Goal: Information Seeking & Learning: Learn about a topic

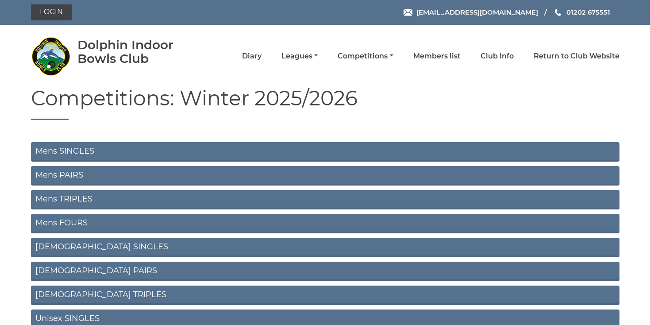
scroll to position [103, 0]
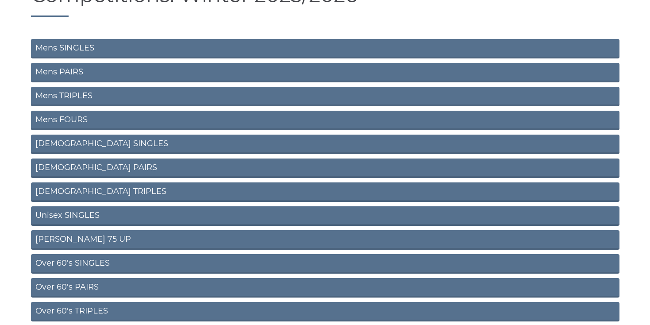
click at [75, 212] on link "Unisex SINGLES" at bounding box center [325, 215] width 589 height 19
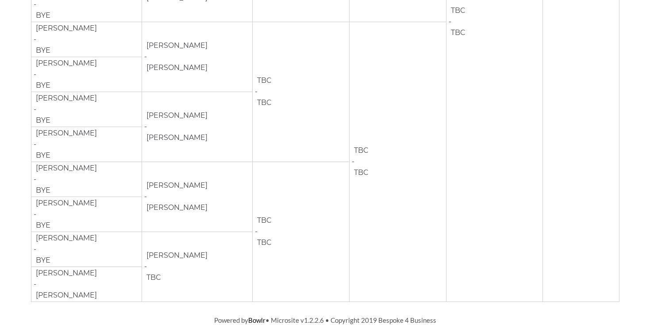
scroll to position [1014, 0]
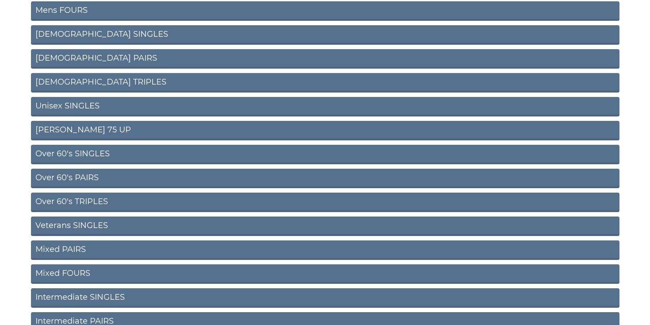
scroll to position [214, 0]
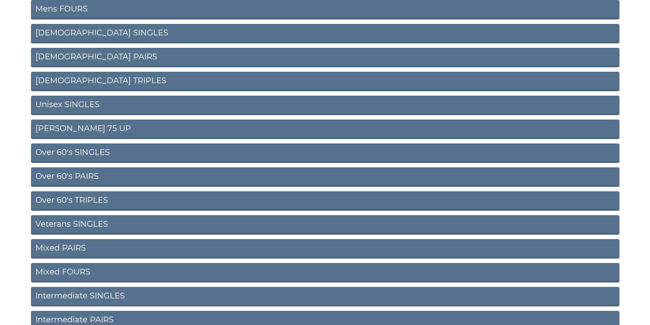
click at [60, 130] on link "[PERSON_NAME] 75 UP" at bounding box center [325, 128] width 589 height 19
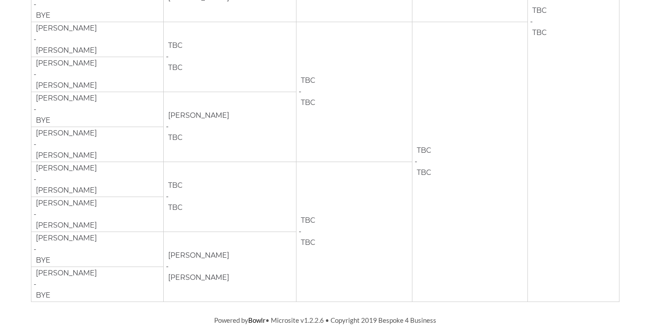
scroll to position [455, 0]
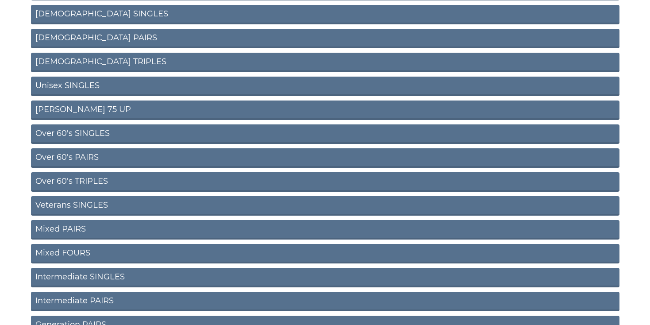
scroll to position [235, 0]
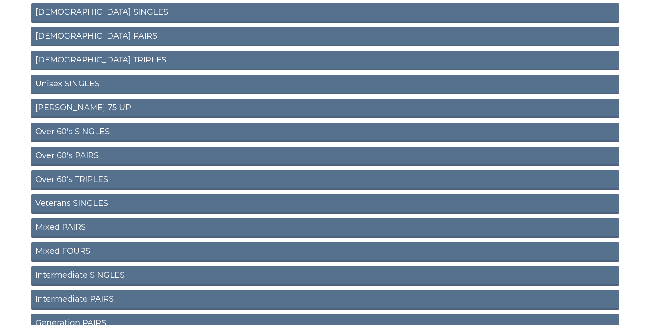
click at [85, 131] on link "Over 60's SINGLES" at bounding box center [325, 132] width 589 height 19
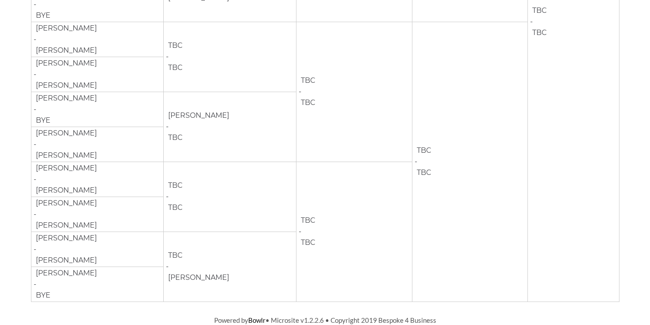
scroll to position [455, 0]
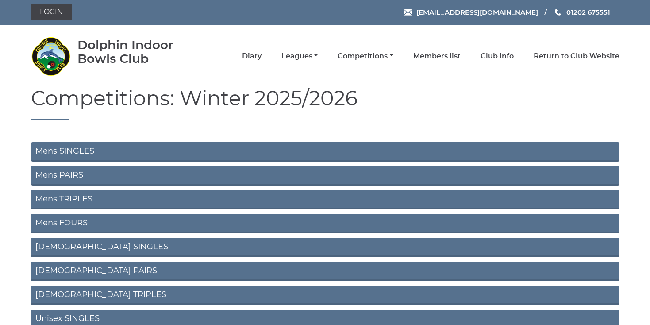
scroll to position [235, 0]
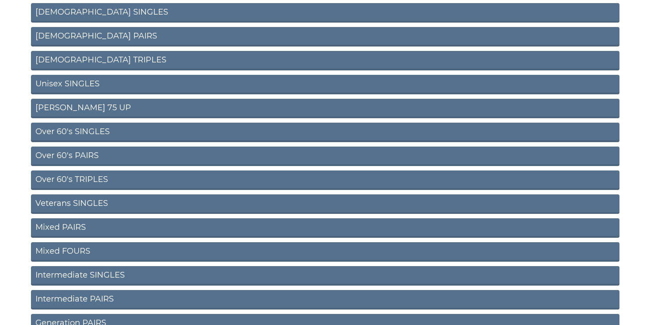
click at [81, 154] on link "Over 60's PAIRS" at bounding box center [325, 155] width 589 height 19
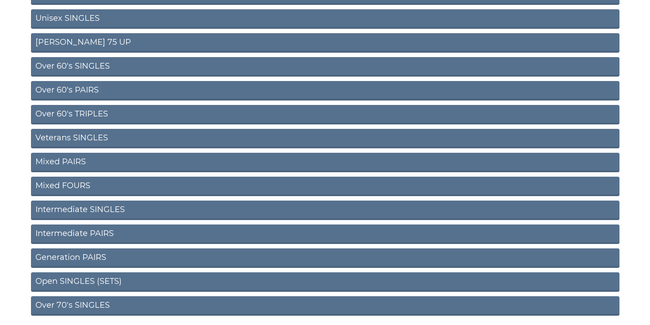
scroll to position [305, 0]
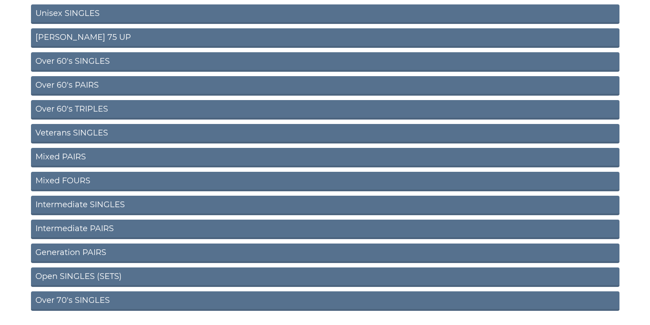
click at [86, 108] on link "Over 60's TRIPLES" at bounding box center [325, 109] width 589 height 19
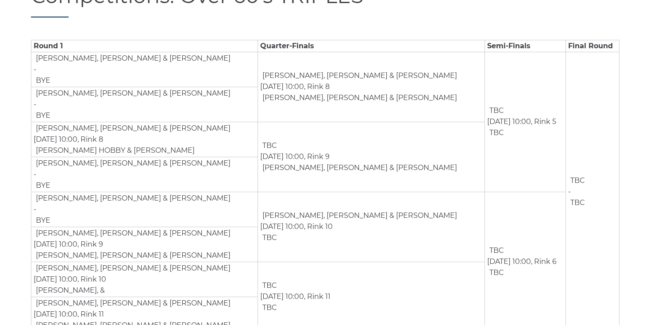
scroll to position [138, 0]
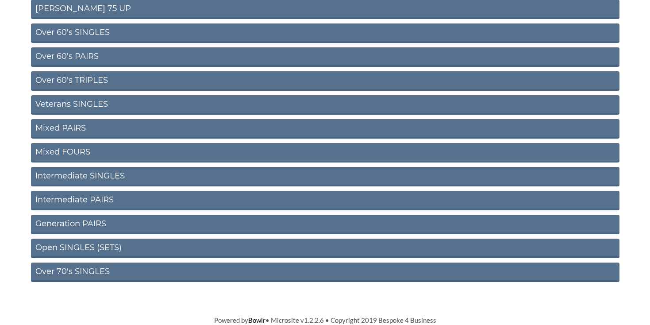
scroll to position [333, 0]
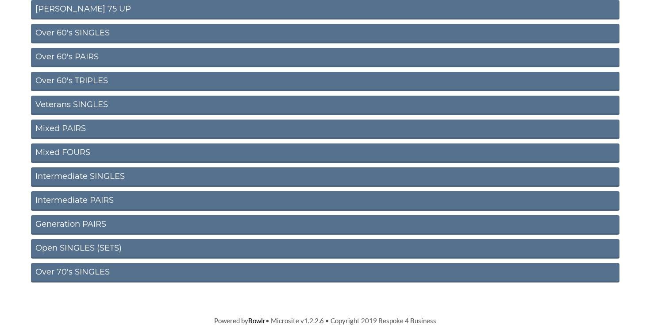
click at [86, 104] on link "Veterans SINGLES" at bounding box center [325, 105] width 589 height 19
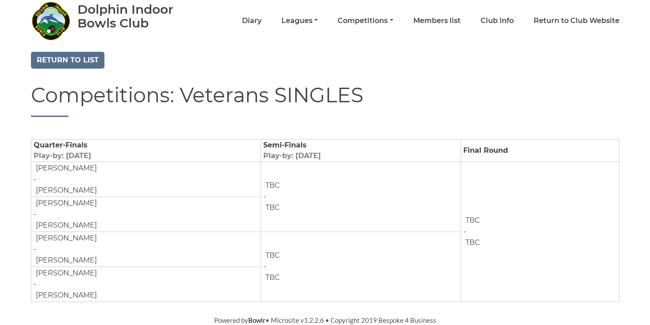
scroll to position [35, 0]
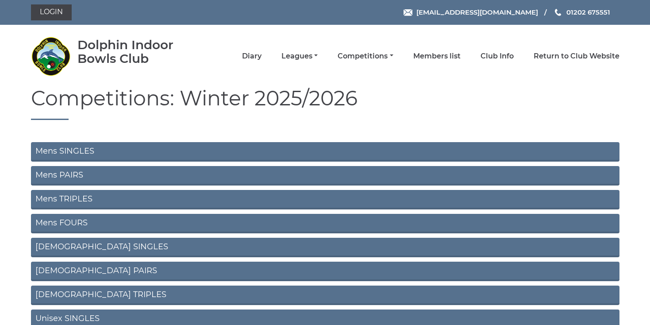
scroll to position [333, 0]
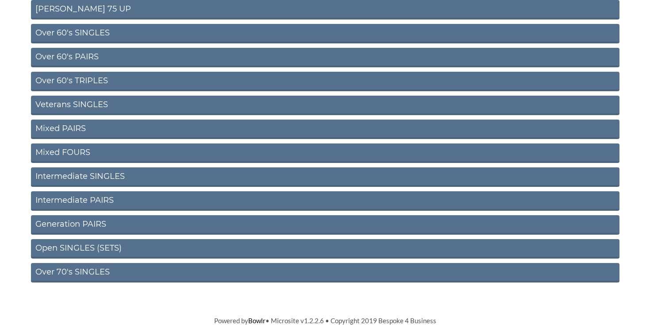
click at [68, 123] on link "Mixed PAIRS" at bounding box center [325, 128] width 589 height 19
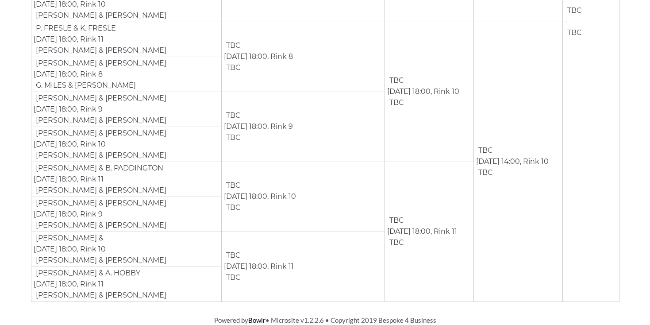
scroll to position [444, 0]
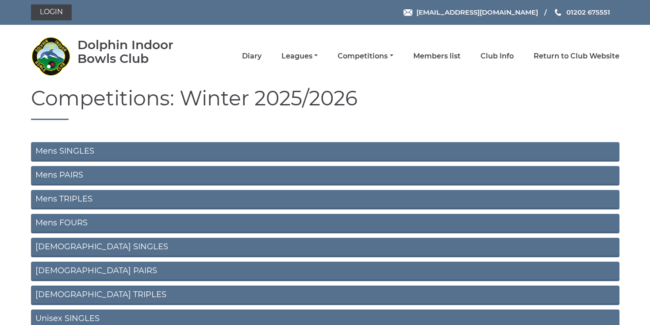
scroll to position [333, 0]
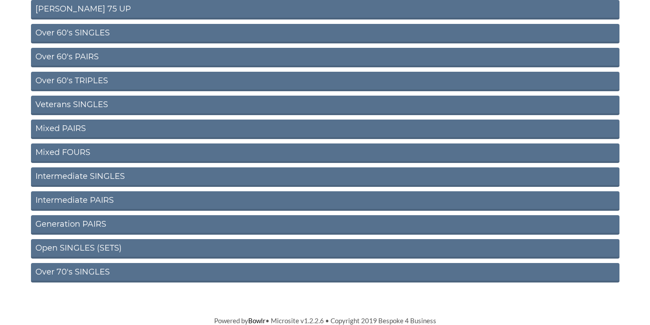
click at [62, 147] on link "Mixed FOURS" at bounding box center [325, 152] width 589 height 19
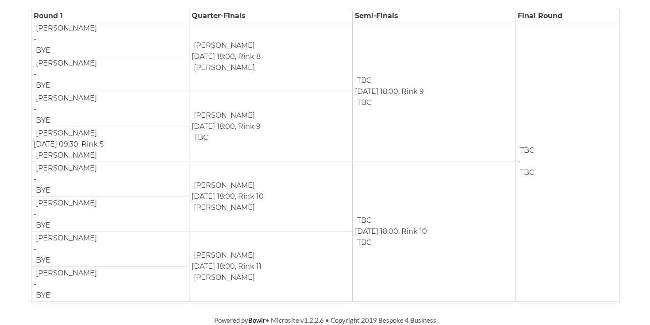
scroll to position [164, 0]
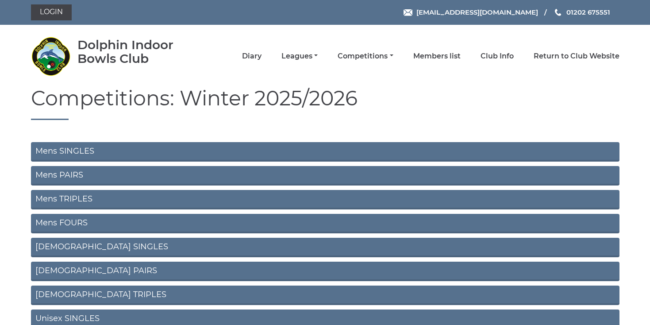
scroll to position [333, 0]
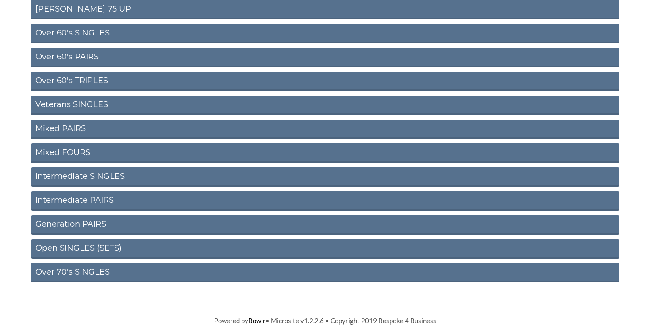
click at [81, 173] on link "Intermediate SINGLES" at bounding box center [325, 176] width 589 height 19
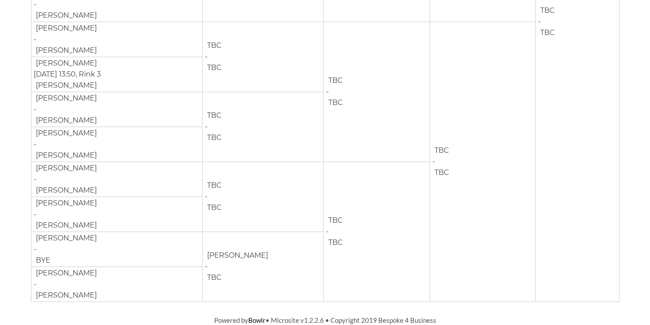
scroll to position [455, 0]
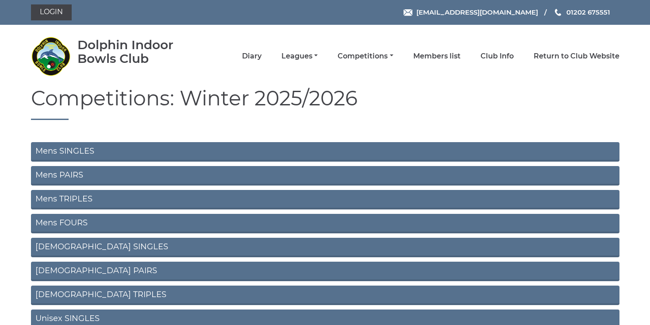
scroll to position [333, 0]
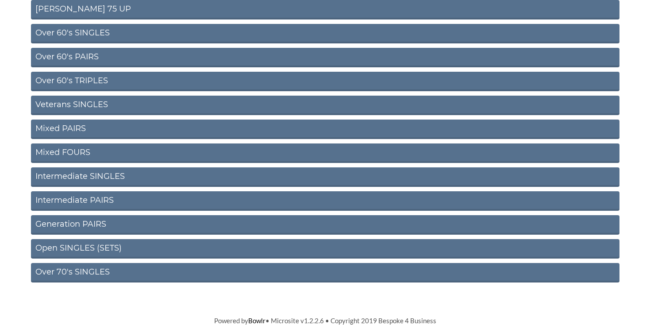
click at [72, 199] on link "Intermediate PAIRS" at bounding box center [325, 200] width 589 height 19
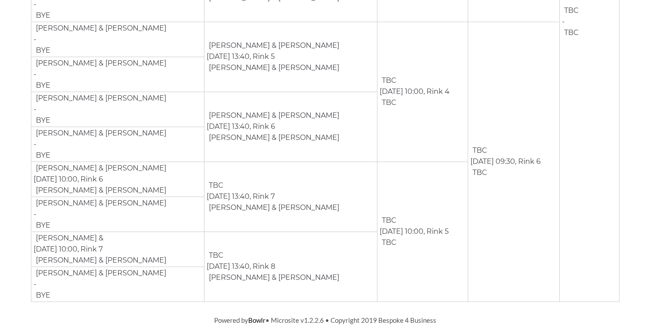
scroll to position [444, 0]
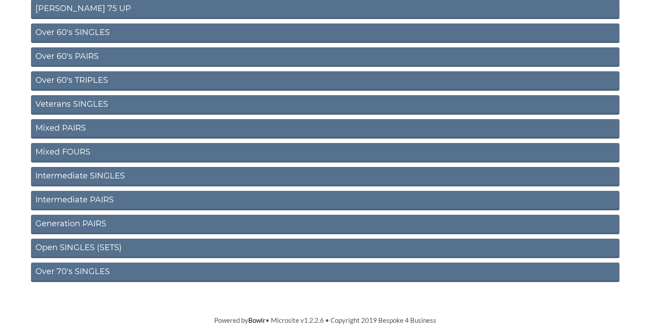
scroll to position [333, 0]
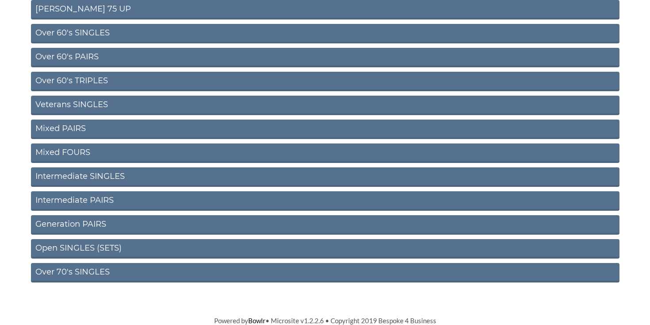
click at [89, 222] on link "Generation PAIRS" at bounding box center [325, 224] width 589 height 19
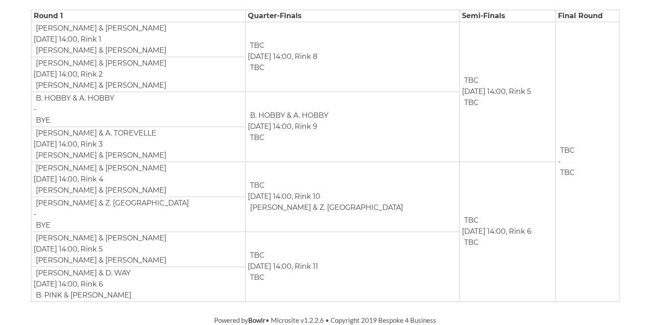
scroll to position [164, 0]
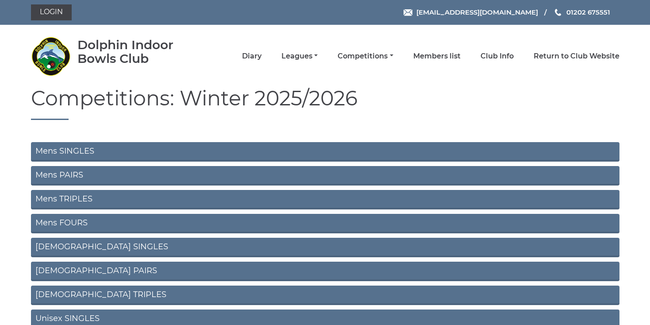
scroll to position [333, 0]
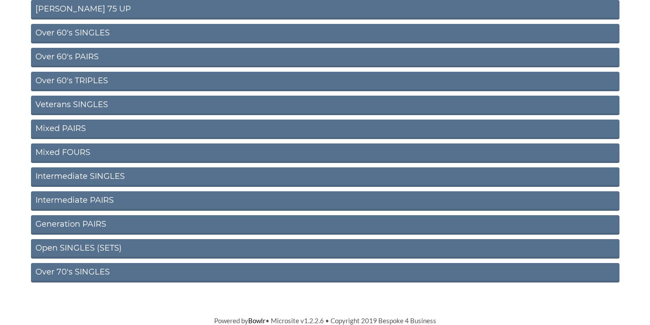
click at [67, 245] on link "Open SINGLES (SETS)" at bounding box center [325, 248] width 589 height 19
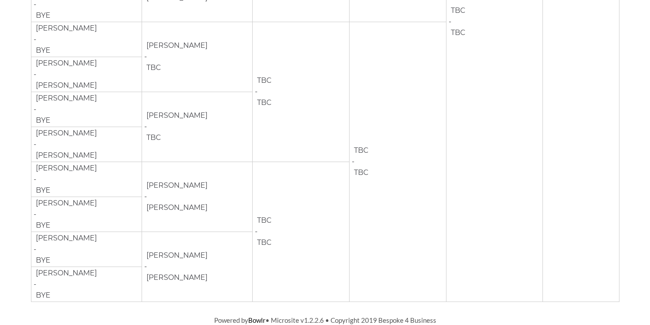
scroll to position [1014, 0]
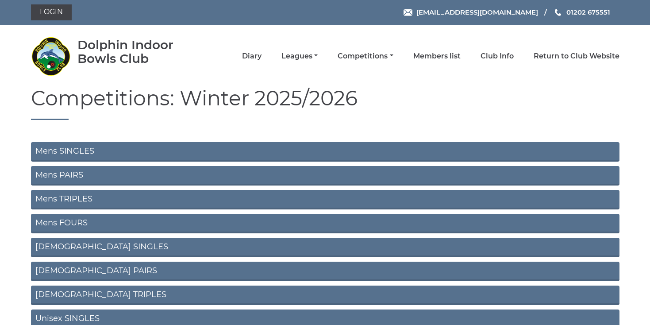
scroll to position [333, 0]
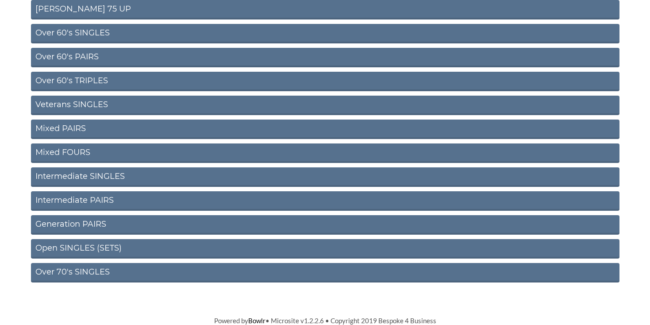
click at [81, 270] on link "Over 70's SINGLES" at bounding box center [325, 272] width 589 height 19
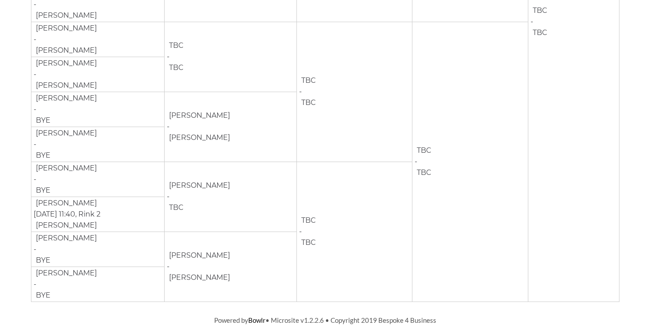
scroll to position [455, 0]
